Goal: Check status: Check status

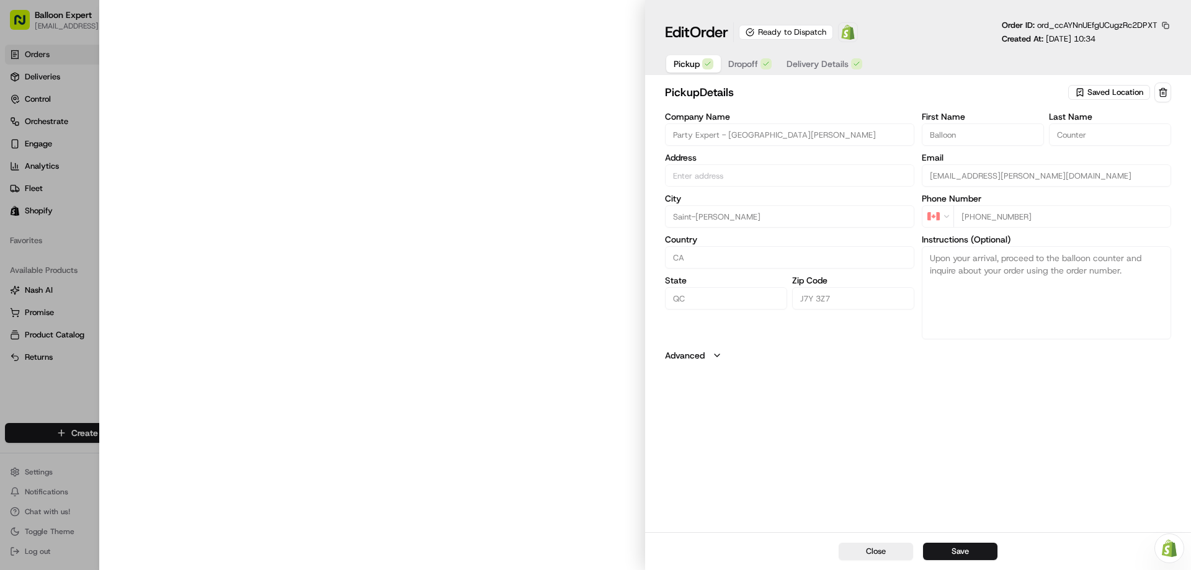
type input "[STREET_ADDRESS][PERSON_NAME][PERSON_NAME]"
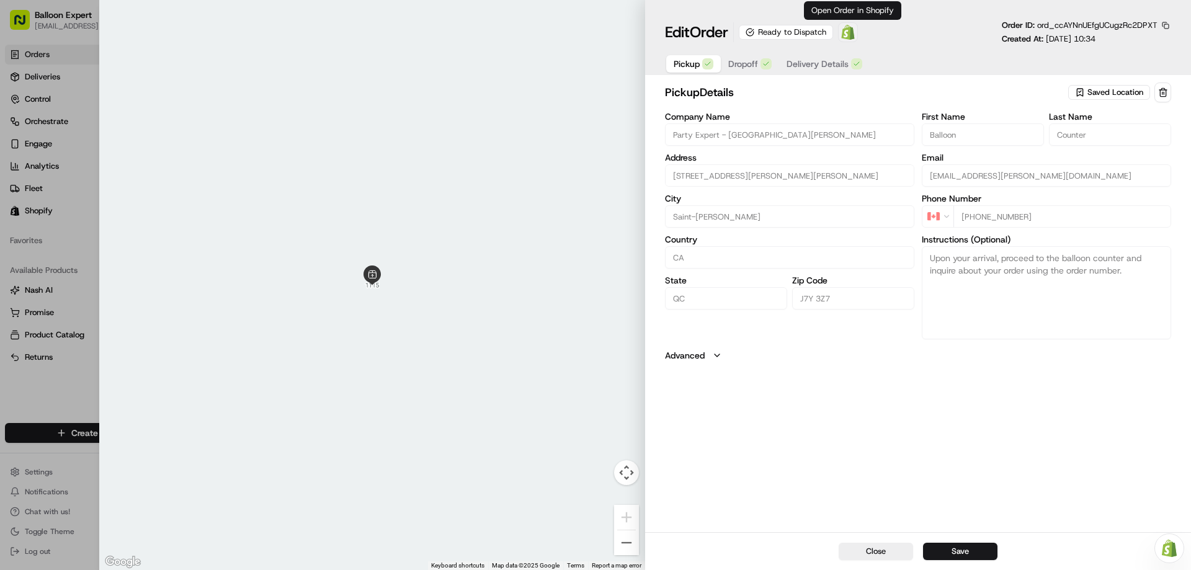
click at [848, 39] on img at bounding box center [848, 32] width 15 height 15
click at [856, 34] on img at bounding box center [848, 32] width 15 height 15
